Goal: Transaction & Acquisition: Purchase product/service

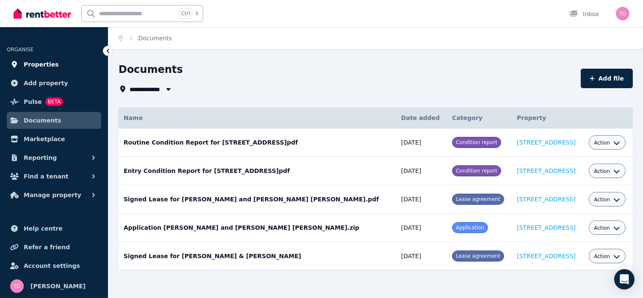
click at [39, 64] on span "Properties" at bounding box center [41, 64] width 35 height 10
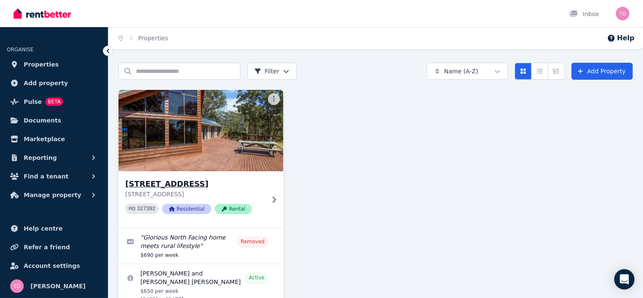
click at [200, 185] on h3 "[STREET_ADDRESS]" at bounding box center [194, 184] width 139 height 12
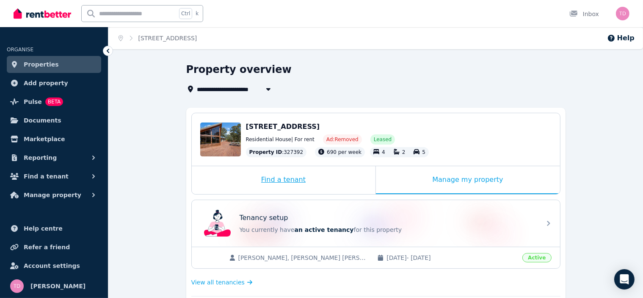
click at [278, 181] on div "Find a tenant" at bounding box center [284, 180] width 184 height 28
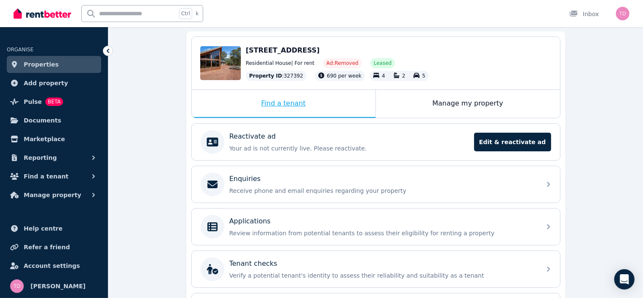
scroll to position [85, 0]
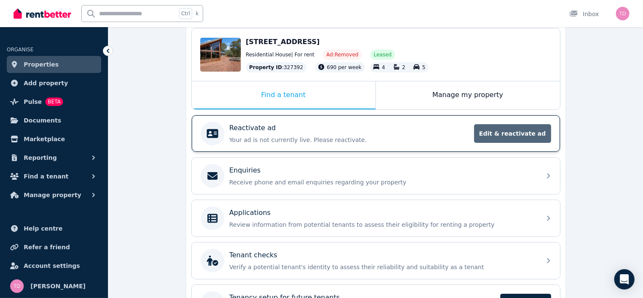
click at [505, 130] on span "Edit & reactivate ad" at bounding box center [512, 133] width 77 height 19
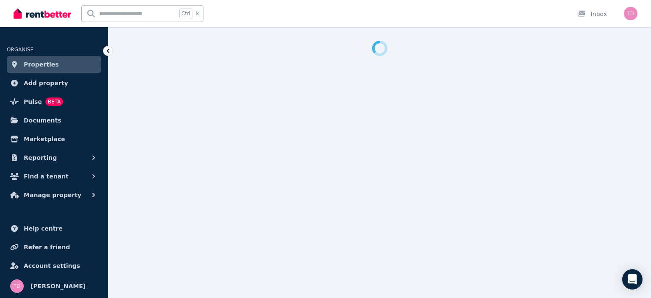
select select "***"
select select "**********"
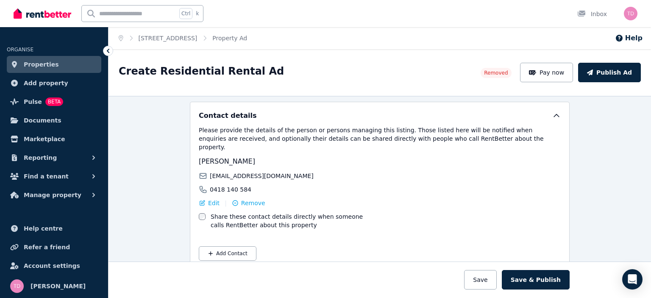
scroll to position [1490, 0]
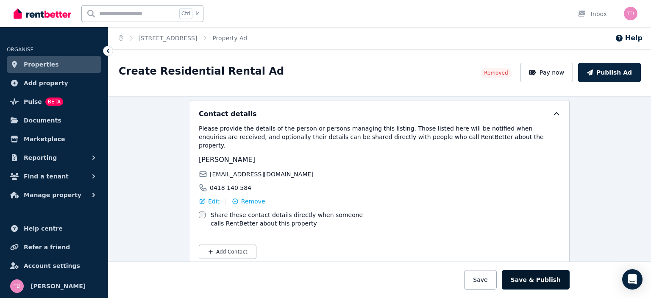
click at [522, 278] on button "Save & Publish" at bounding box center [536, 279] width 68 height 19
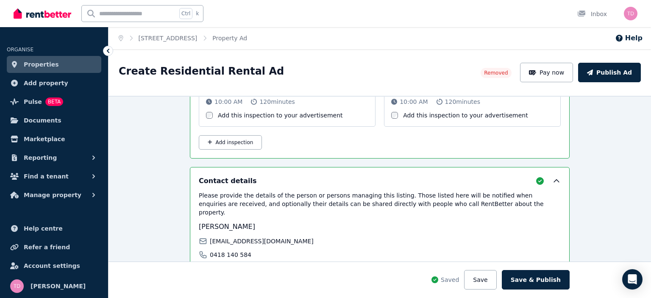
scroll to position [1556, 0]
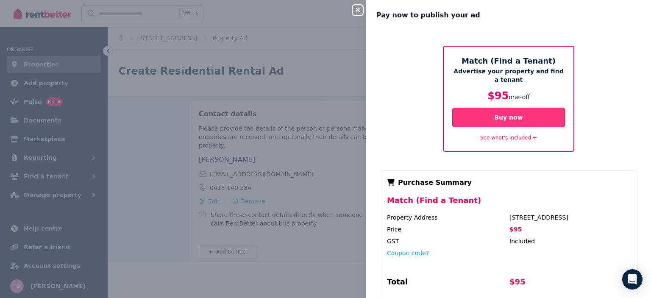
click at [479, 116] on button "Buy now" at bounding box center [508, 117] width 113 height 19
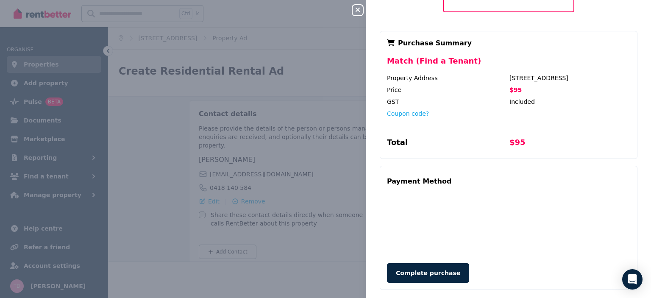
scroll to position [151, 0]
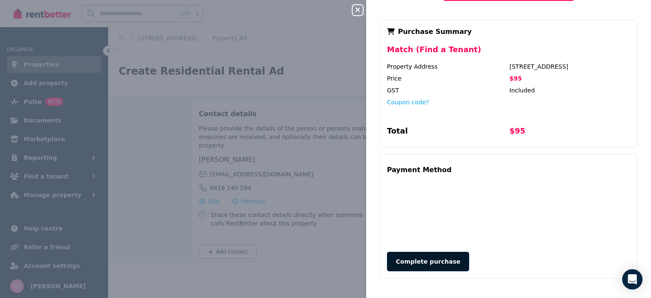
click at [428, 263] on button "Complete purchase" at bounding box center [428, 261] width 82 height 19
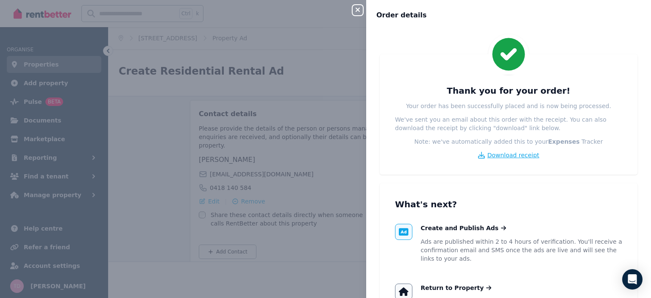
click at [502, 157] on span "Download receipt" at bounding box center [513, 155] width 52 height 8
